Goal: Understand process/instructions

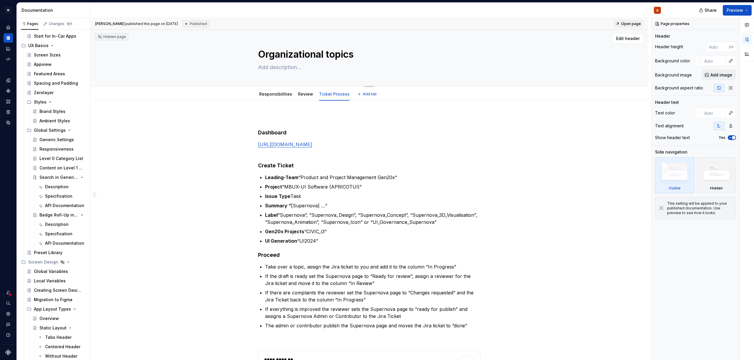
scroll to position [13446, 0]
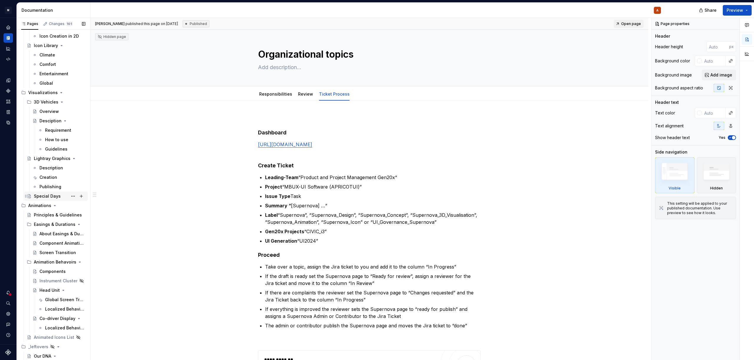
click at [51, 197] on div "Special Days" at bounding box center [47, 196] width 27 height 6
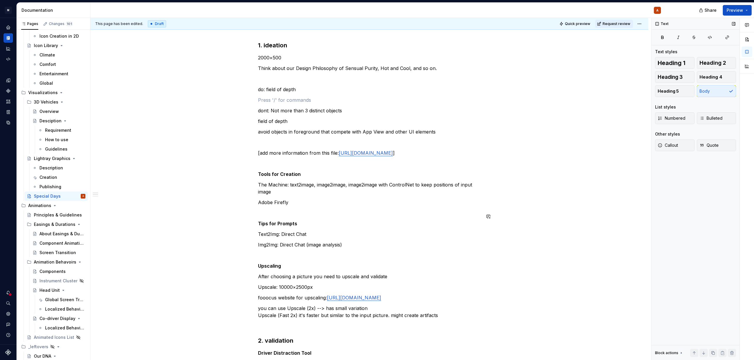
scroll to position [78, 0]
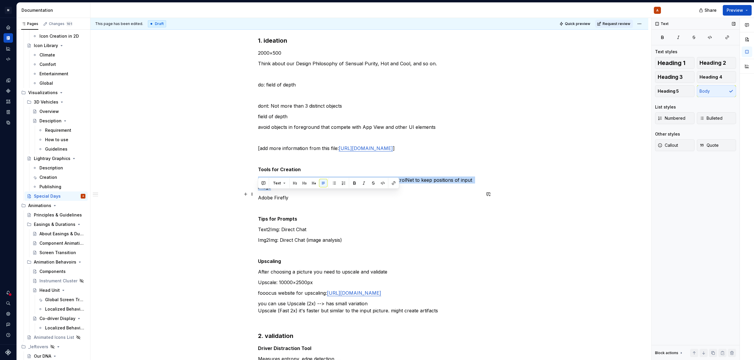
drag, startPoint x: 258, startPoint y: 193, endPoint x: 271, endPoint y: 199, distance: 14.2
click at [271, 191] on p "The Machine: text2image, image2image, image2image with ControlNet to keep posit…" at bounding box center [369, 184] width 223 height 14
click at [272, 191] on p "The Machine: text2image, image2image, image2image with ControlNet to keep posit…" at bounding box center [369, 184] width 223 height 14
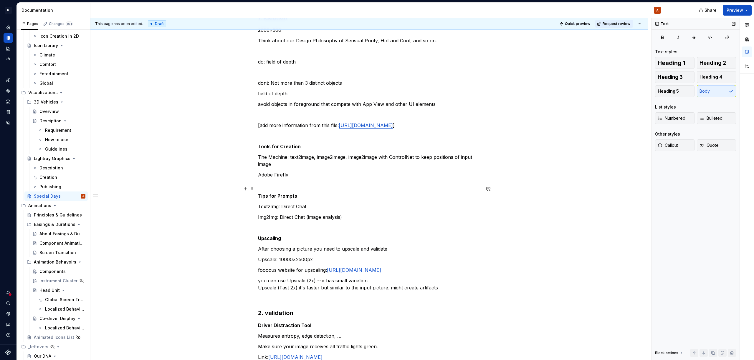
scroll to position [101, 0]
drag, startPoint x: 259, startPoint y: 189, endPoint x: 284, endPoint y: 190, distance: 25.0
click at [284, 178] on p "Adobe Firefly" at bounding box center [369, 174] width 223 height 7
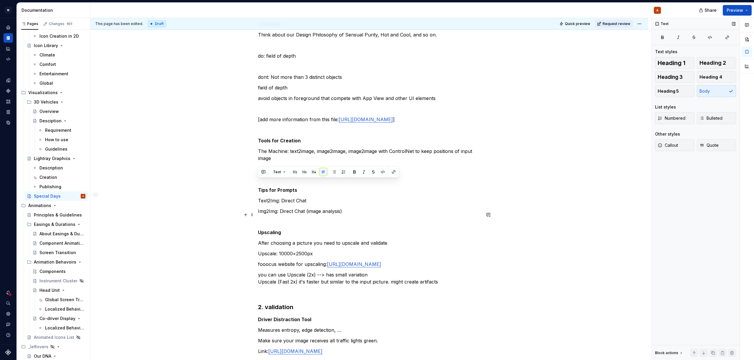
click at [307, 204] on p "Text2Img: Direct Chat" at bounding box center [369, 200] width 223 height 7
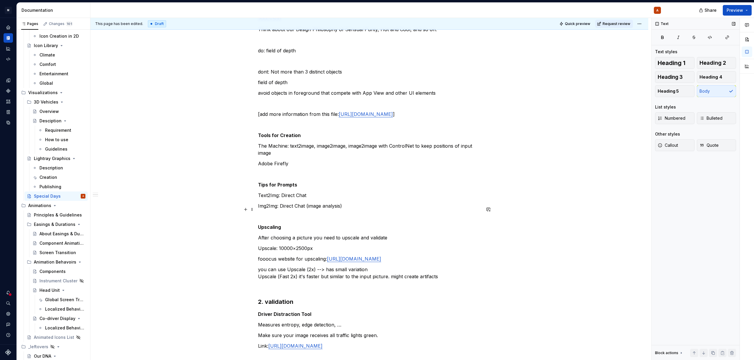
scroll to position [119, 0]
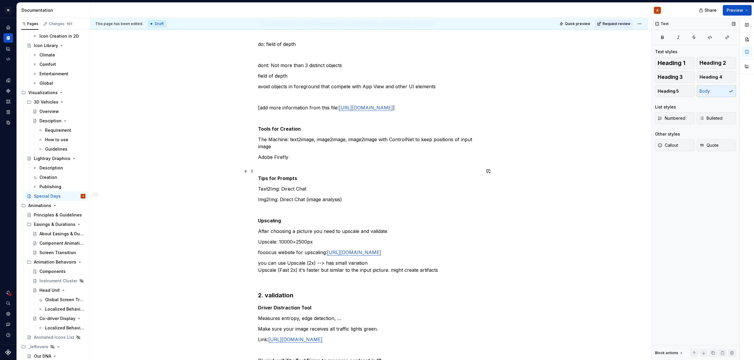
click at [291, 161] on p "Adobe Firefly" at bounding box center [369, 157] width 223 height 7
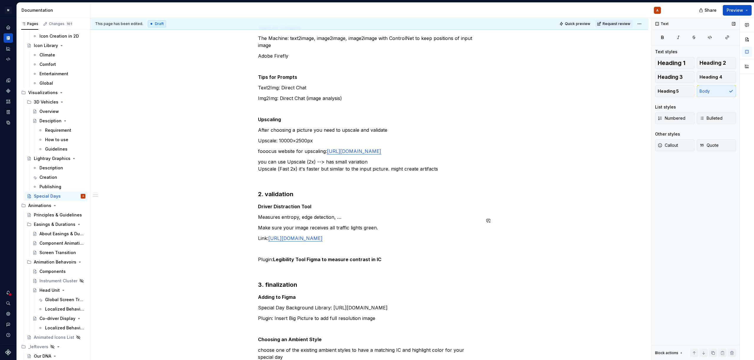
scroll to position [223, 0]
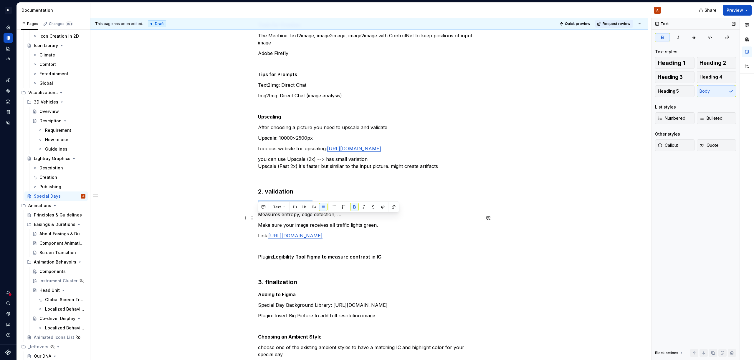
drag, startPoint x: 258, startPoint y: 218, endPoint x: 316, endPoint y: 223, distance: 58.8
click at [316, 223] on div "1. ideation 2000×500 Think about our Design Philosophy of Sensual Purity, Hot a…" at bounding box center [369, 146] width 223 height 509
click at [326, 218] on p "Measures entropy, edge detection, …" at bounding box center [369, 214] width 223 height 7
type textarea "*"
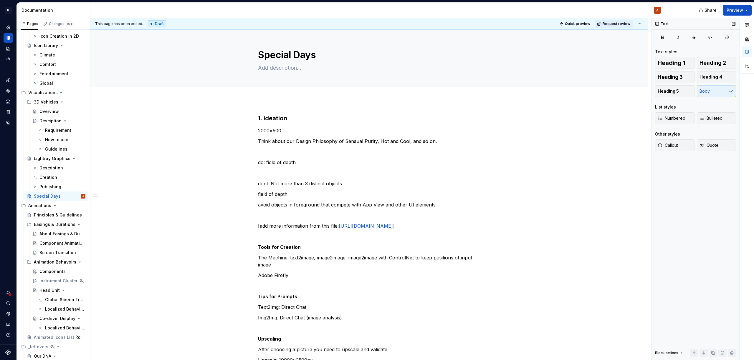
scroll to position [0, 0]
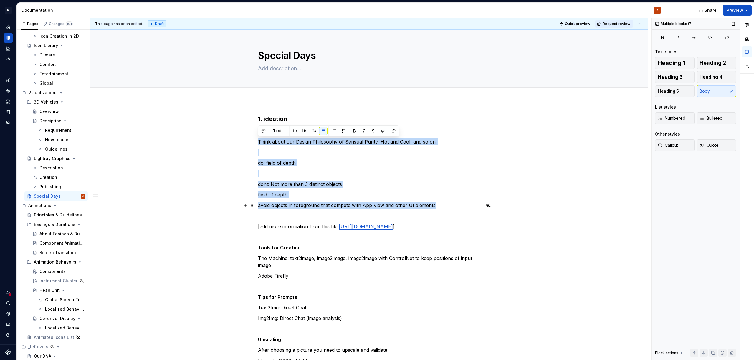
drag, startPoint x: 258, startPoint y: 137, endPoint x: 437, endPoint y: 205, distance: 192.0
click at [304, 163] on p "do: field of depth" at bounding box center [369, 163] width 223 height 7
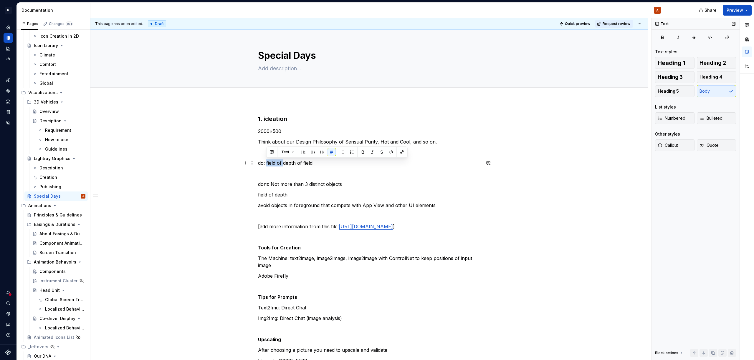
drag, startPoint x: 275, startPoint y: 163, endPoint x: 266, endPoint y: 164, distance: 8.6
click at [266, 164] on p "do: field of depth of field" at bounding box center [369, 163] width 223 height 7
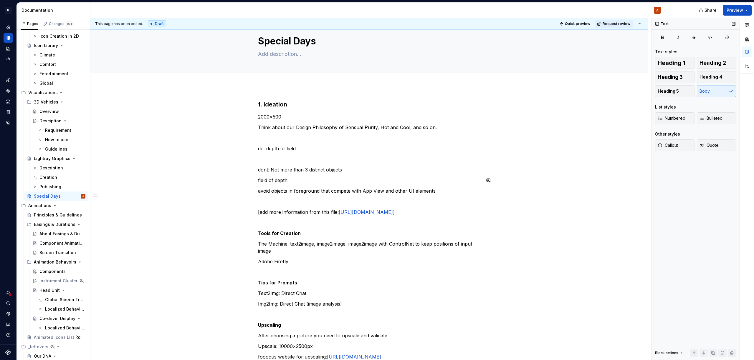
scroll to position [15, 0]
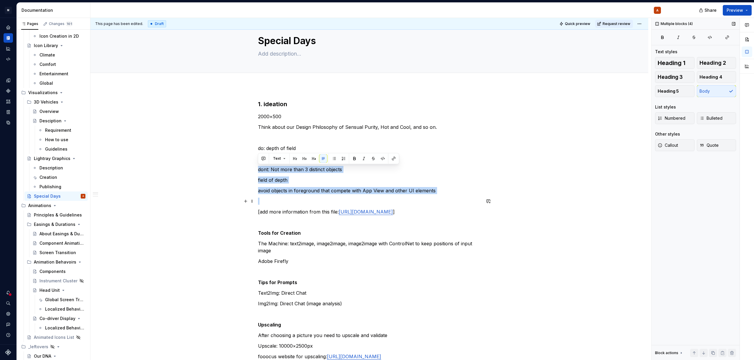
drag, startPoint x: 259, startPoint y: 169, endPoint x: 299, endPoint y: 203, distance: 53.3
click at [299, 203] on div "1. ideation 2000×500 Think about our Design Philosophy of Sensual Purity, Hot a…" at bounding box center [369, 354] width 223 height 509
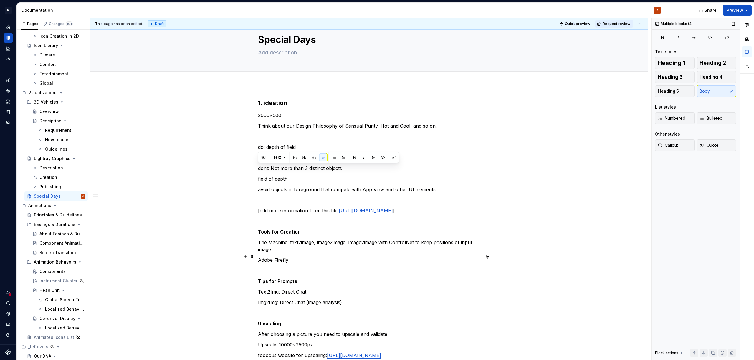
click at [311, 253] on p "The Machine: text2image, image2image, image2image with ControlNet to keep posit…" at bounding box center [369, 246] width 223 height 14
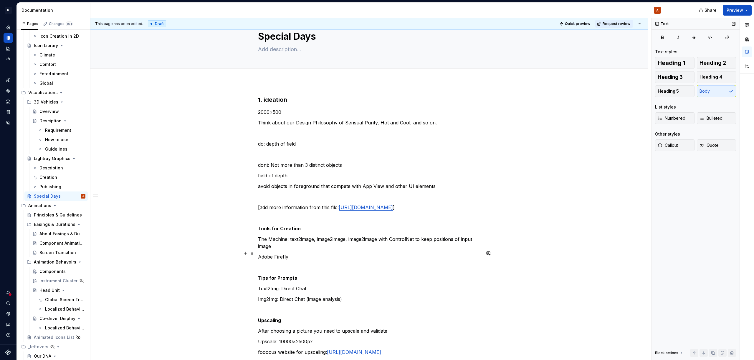
scroll to position [19, 0]
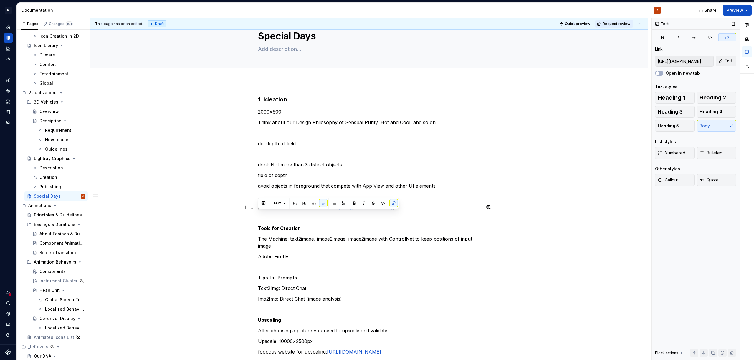
drag, startPoint x: 310, startPoint y: 220, endPoint x: 258, endPoint y: 213, distance: 52.0
click at [258, 211] on p "[add more information from this file: https://www.figma.com/design/yUAgqGSxgifF…" at bounding box center [369, 207] width 223 height 7
copy link "https://www.figma.com/design/yUAgqGSxgifFBRzTantA4X/Create_Background?node-id=1…"
click at [419, 182] on div "1. ideation 2000×500 Think about our Design Philosophy of Sensual Purity, Hot a…" at bounding box center [369, 349] width 223 height 509
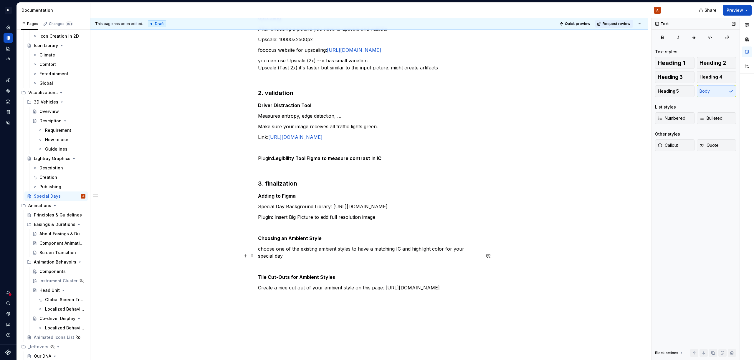
scroll to position [319, 0]
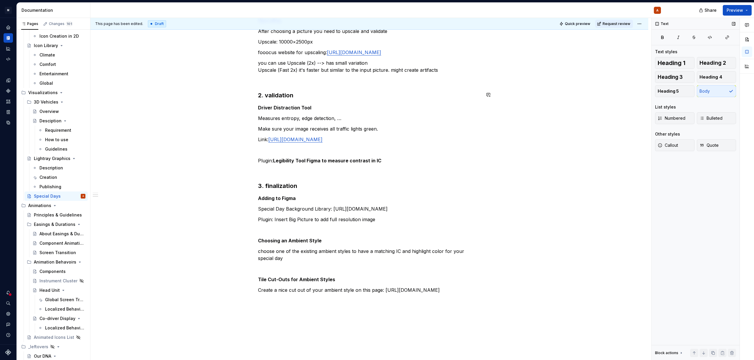
click at [448, 90] on div "1. ideation 2000×500 Think about our Design Philosophy of Sensual Purity, Hot a…" at bounding box center [369, 50] width 223 height 509
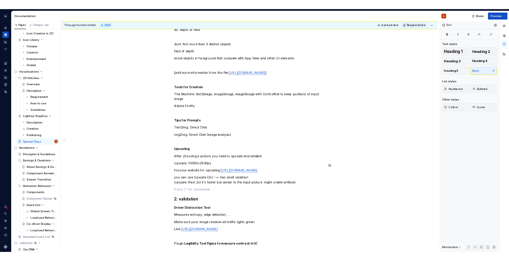
scroll to position [0, 0]
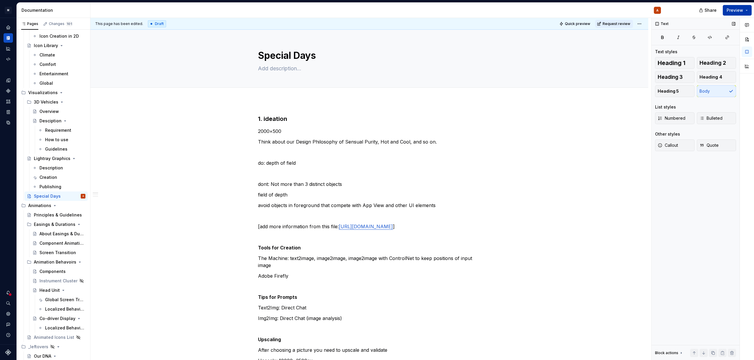
click at [744, 10] on button "Preview" at bounding box center [736, 10] width 29 height 11
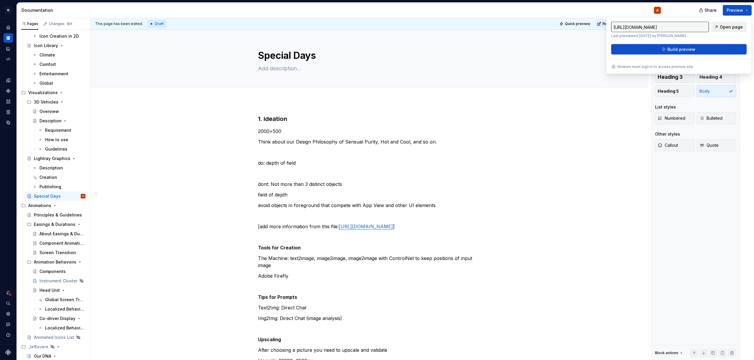
type textarea "*"
click at [690, 49] on span "Build preview" at bounding box center [681, 50] width 28 height 6
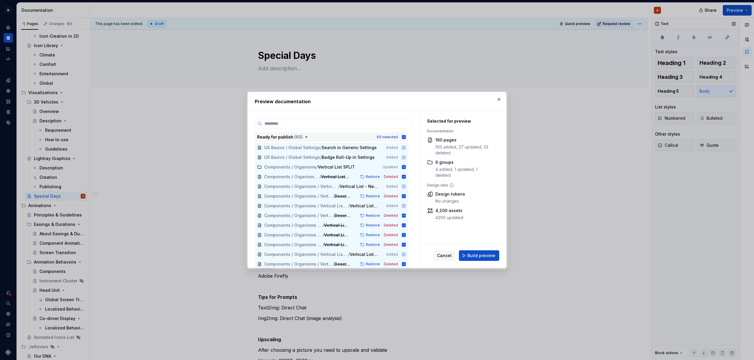
click at [404, 137] on icon "button" at bounding box center [404, 137] width 4 height 4
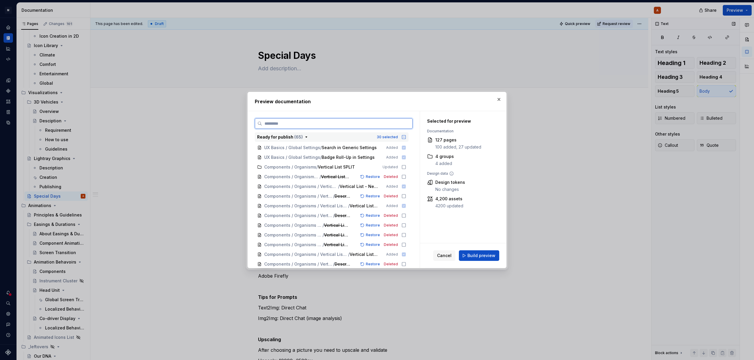
click at [402, 125] on input "search" at bounding box center [337, 124] width 150 height 6
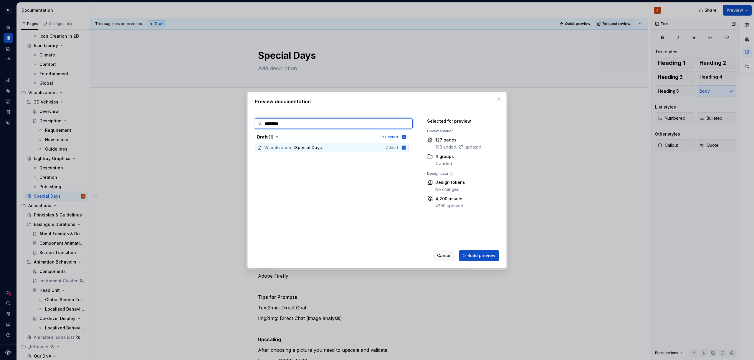
type input "**********"
click at [495, 256] on span "Build preview" at bounding box center [481, 256] width 28 height 6
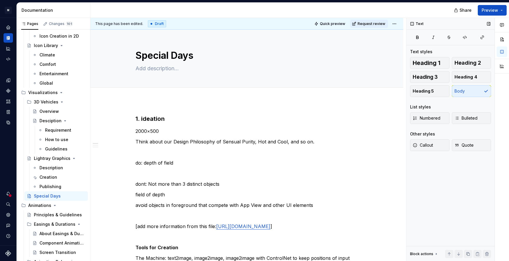
type textarea "*"
